Goal: Navigation & Orientation: Find specific page/section

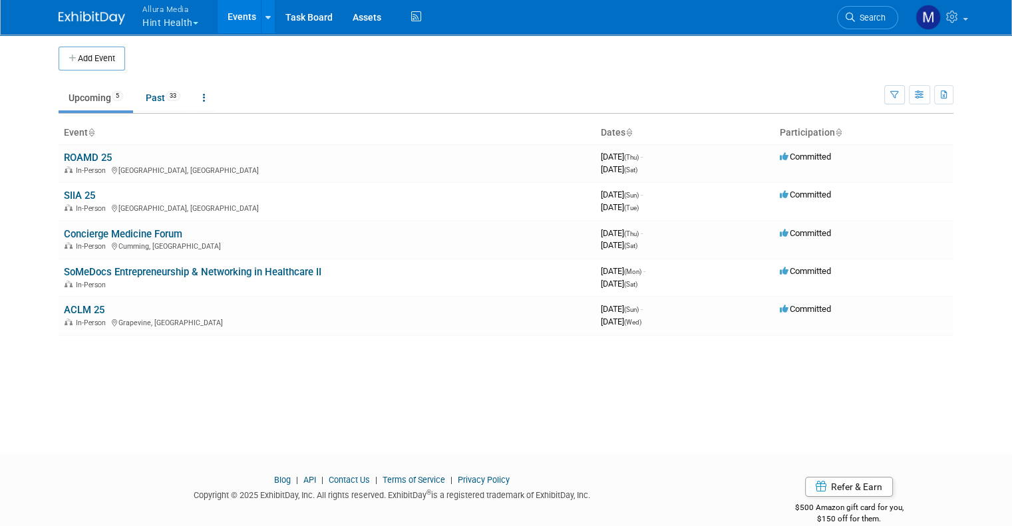
click at [180, 13] on span "Allura Media" at bounding box center [170, 9] width 56 height 14
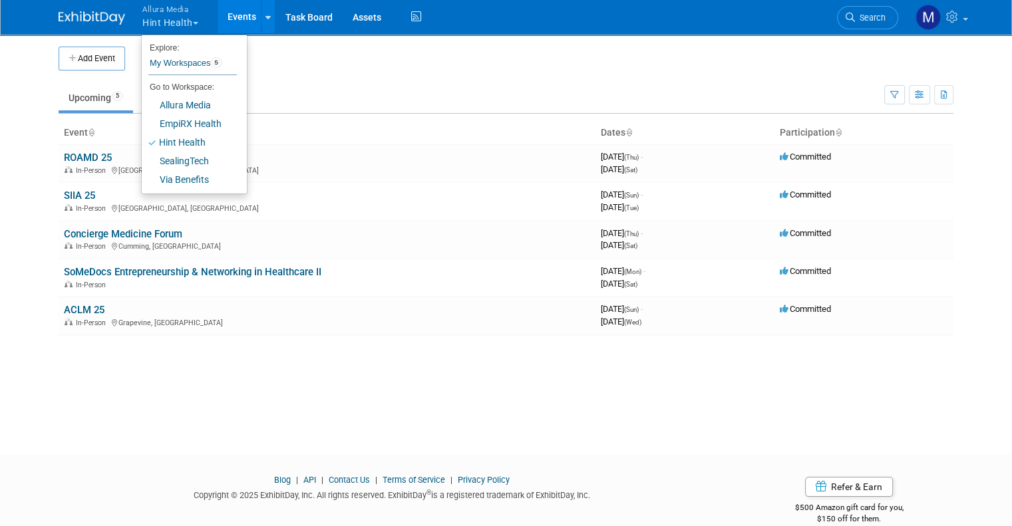
click at [495, 402] on div "Add Event New Event Duplicate Event Warning There is another event in your work…" at bounding box center [506, 231] width 915 height 397
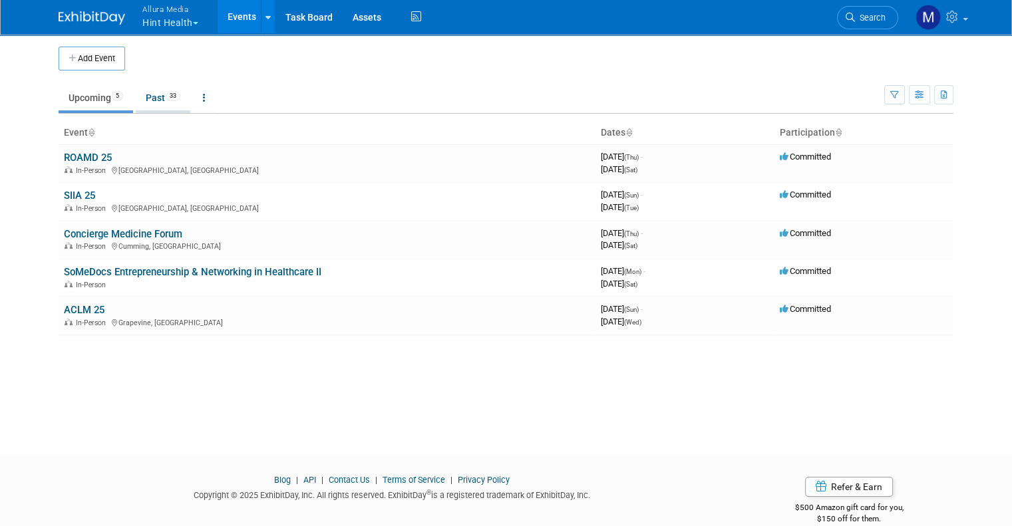
click at [164, 106] on link "Past 33" at bounding box center [163, 97] width 55 height 25
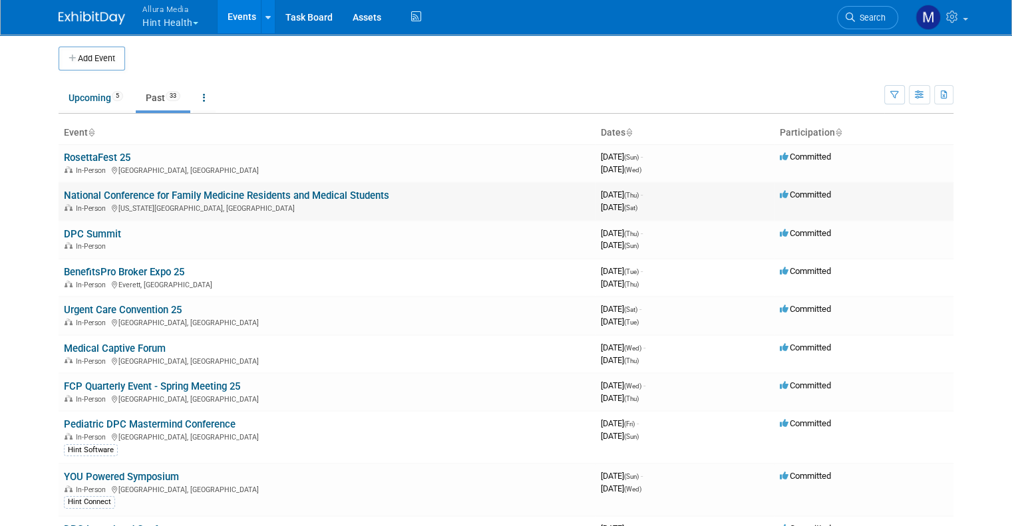
click at [129, 190] on link "National Conference for Family Medicine Residents and Medical Students" at bounding box center [226, 196] width 325 height 12
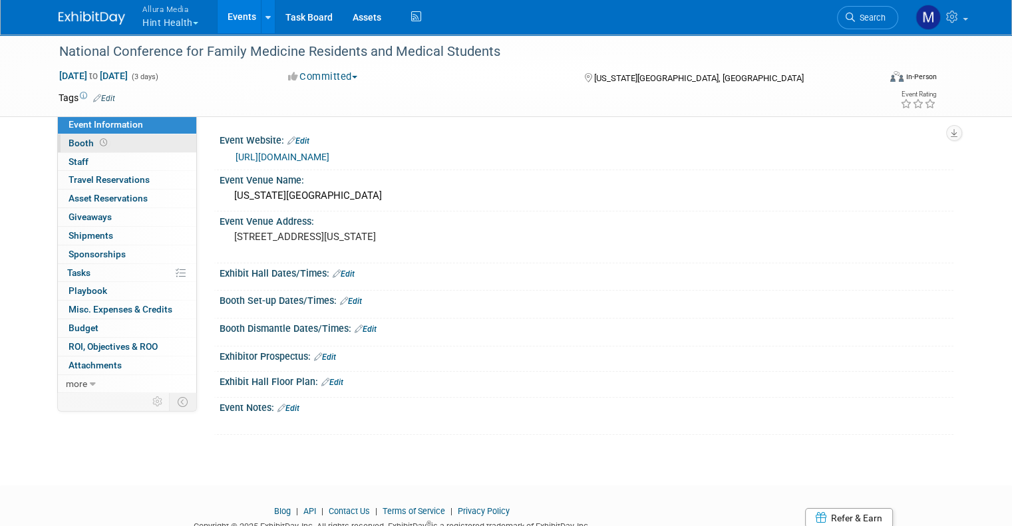
click at [97, 144] on span at bounding box center [103, 143] width 13 height 10
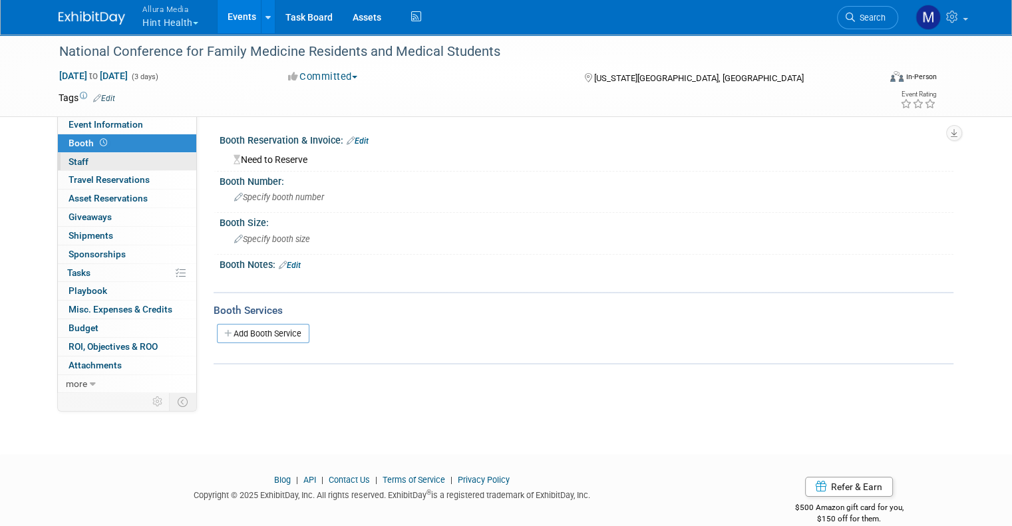
click at [109, 163] on link "0 Staff 0" at bounding box center [127, 162] width 138 height 18
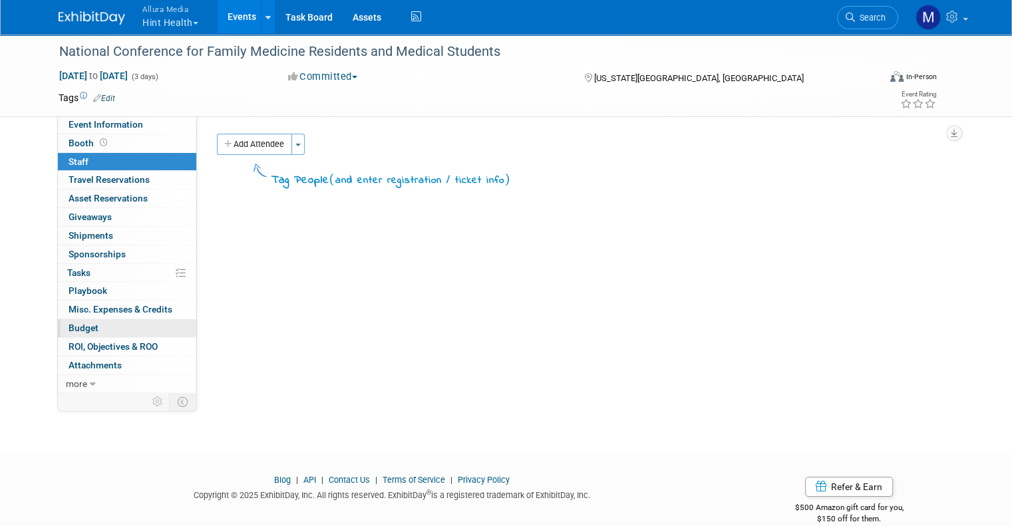
click at [125, 323] on link "Budget" at bounding box center [127, 328] width 138 height 18
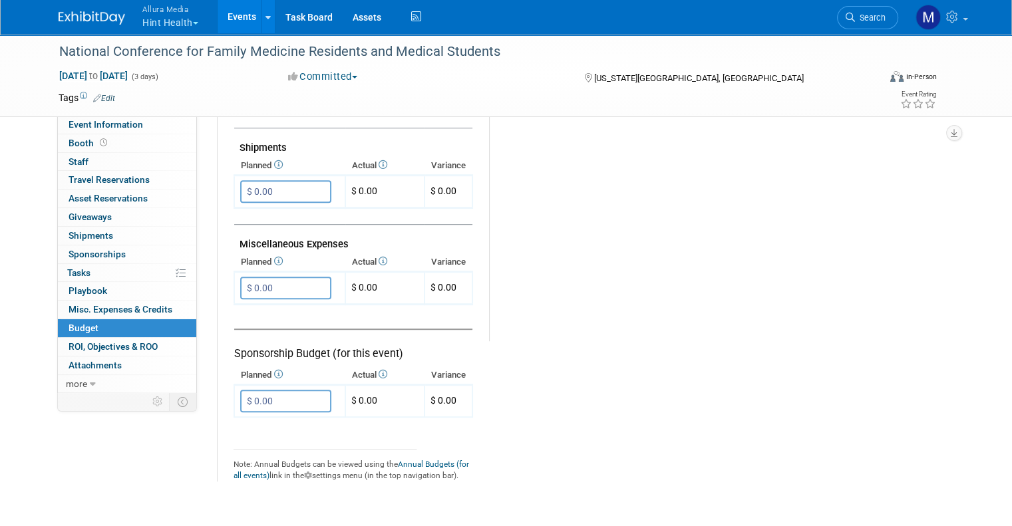
scroll to position [722, 0]
click at [96, 365] on span "Attachments 0" at bounding box center [95, 365] width 53 height 11
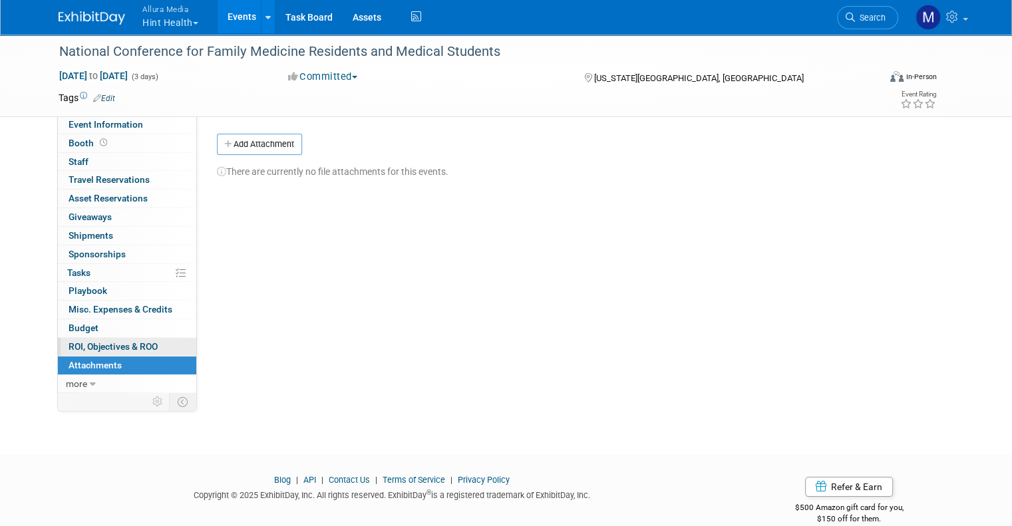
click at [106, 346] on span "ROI, Objectives & ROO 0" at bounding box center [113, 346] width 89 height 11
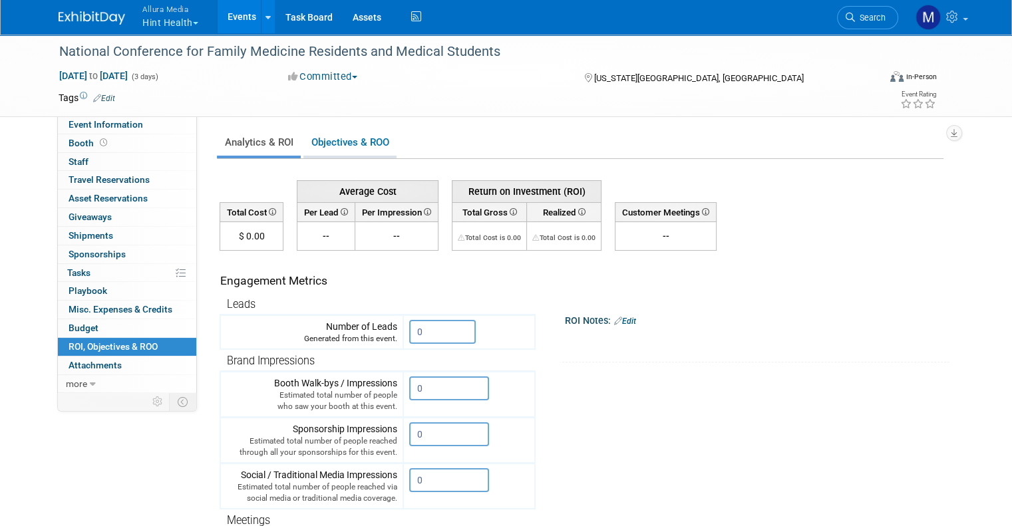
click at [333, 141] on link "Objectives & ROO 0" at bounding box center [349, 143] width 93 height 26
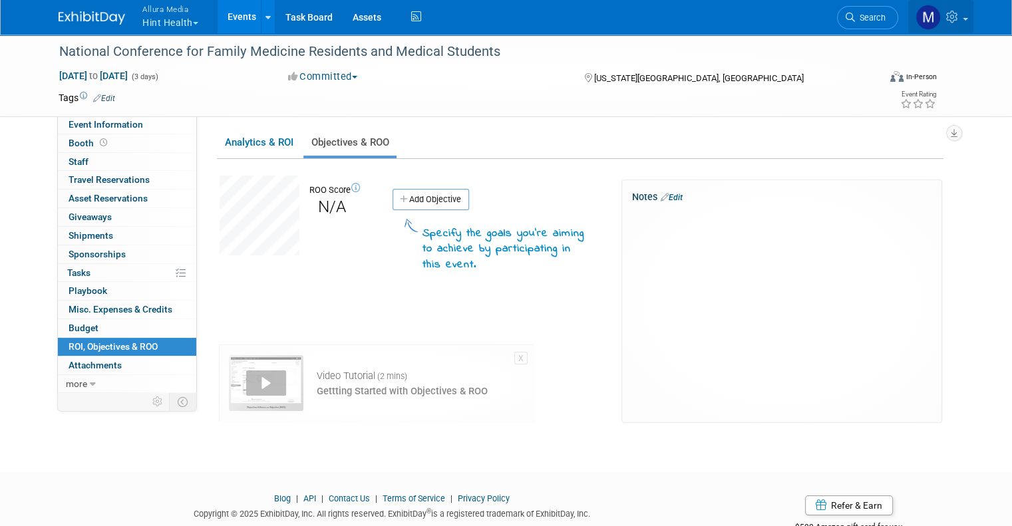
click at [973, 22] on link at bounding box center [940, 16] width 65 height 33
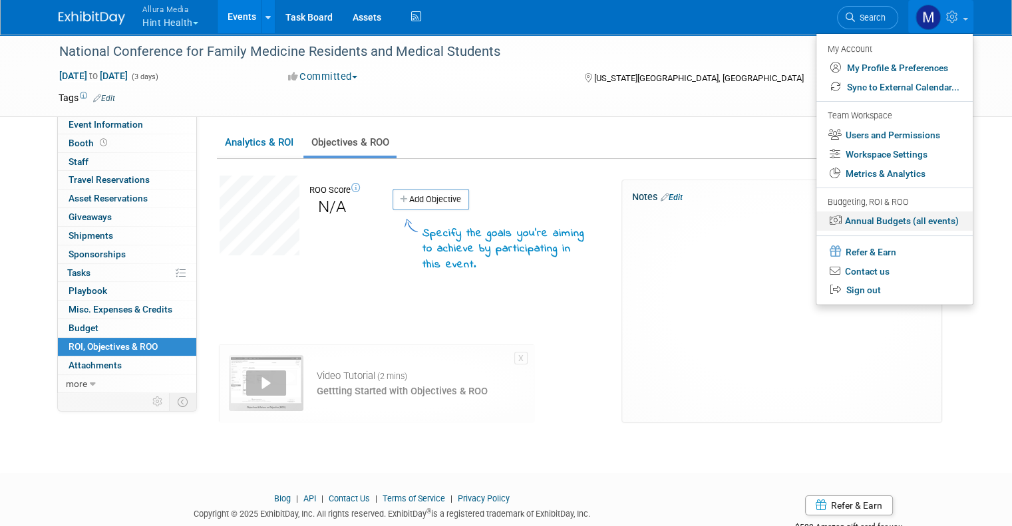
click at [919, 219] on link "Annual Budgets (all events)" at bounding box center [894, 221] width 156 height 19
